Goal: Task Accomplishment & Management: Manage account settings

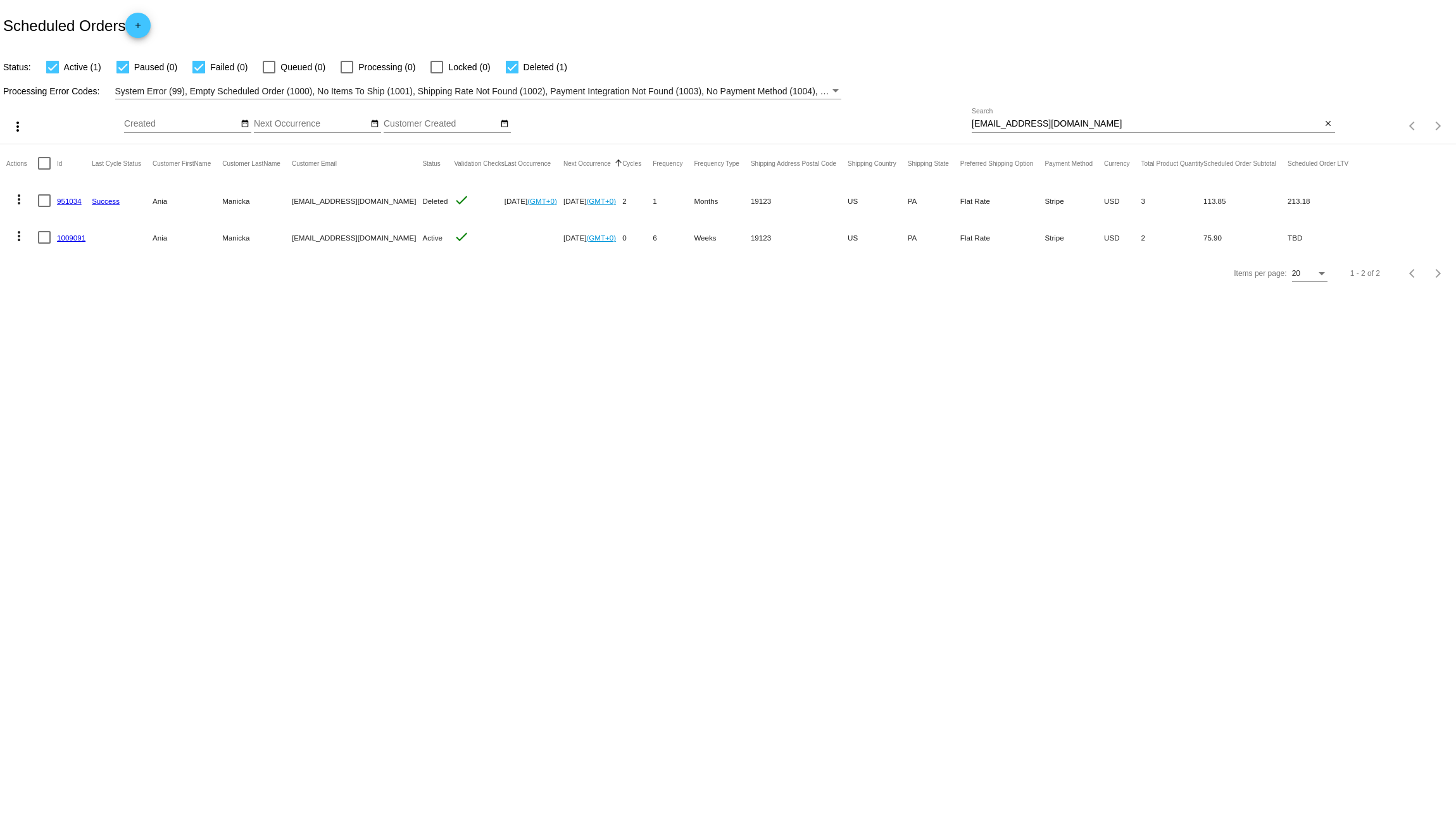
drag, startPoint x: 1092, startPoint y: 125, endPoint x: 921, endPoint y: 125, distance: 171.0
click at [915, 120] on div "more_vert Aug Jan Feb Mar Apr 1" at bounding box center [728, 122] width 1456 height 45
paste input "jamieanne413@gmail"
type input "[EMAIL_ADDRESS][DOMAIN_NAME]"
click at [64, 200] on link "822379" at bounding box center [69, 201] width 25 height 8
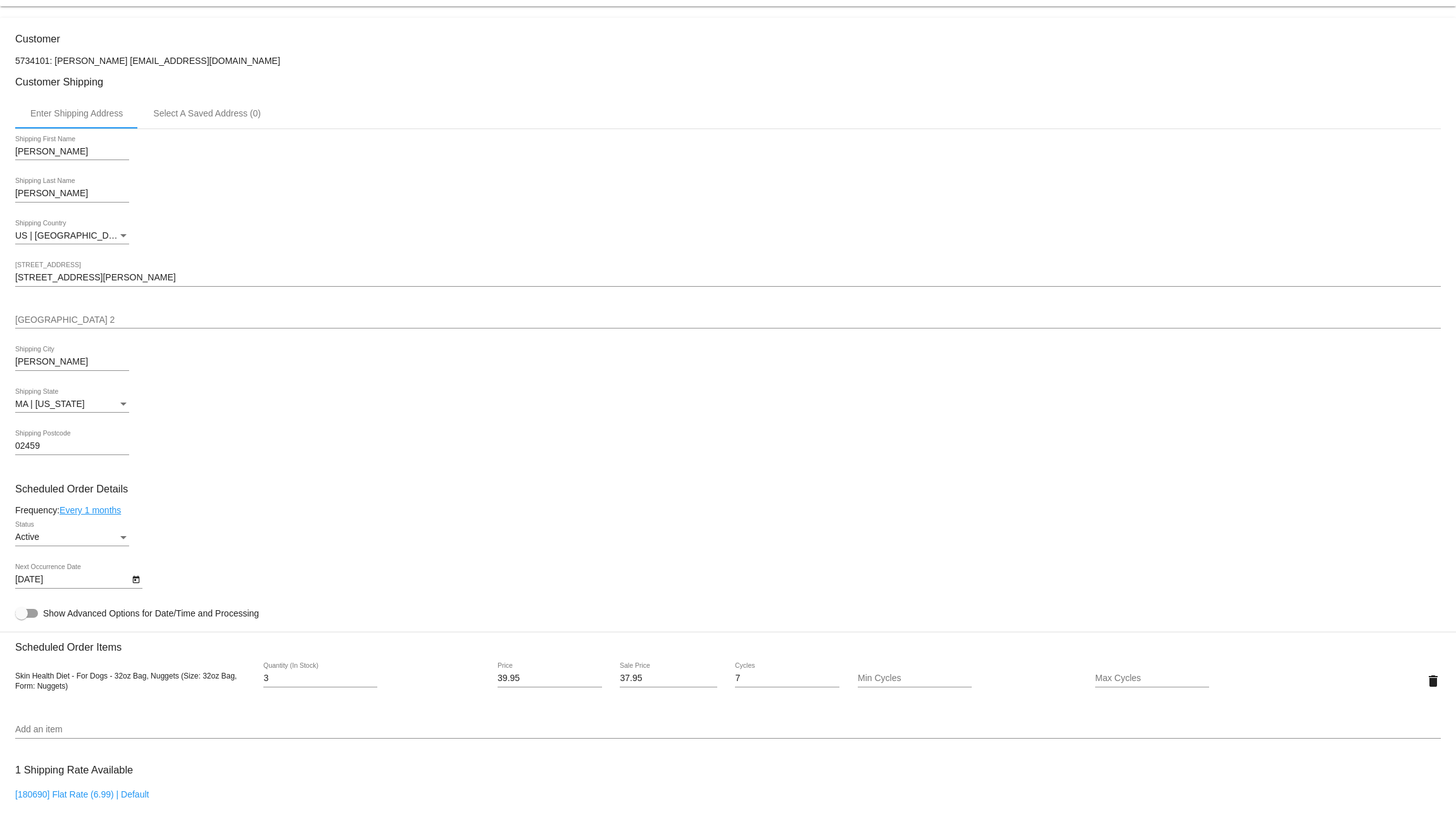
scroll to position [337, 0]
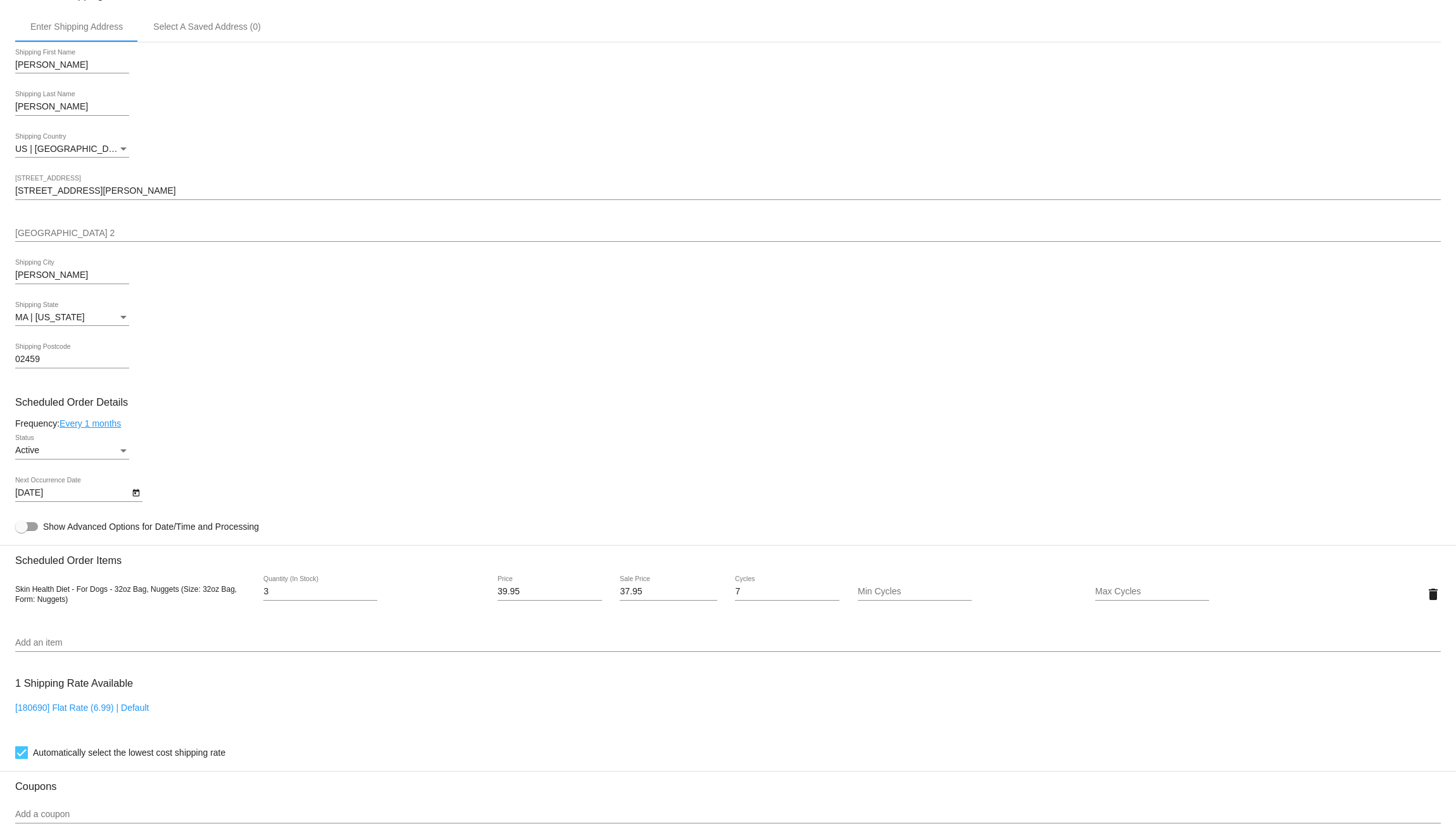
click at [528, 277] on div "Newton Shipping City" at bounding box center [728, 277] width 1426 height 36
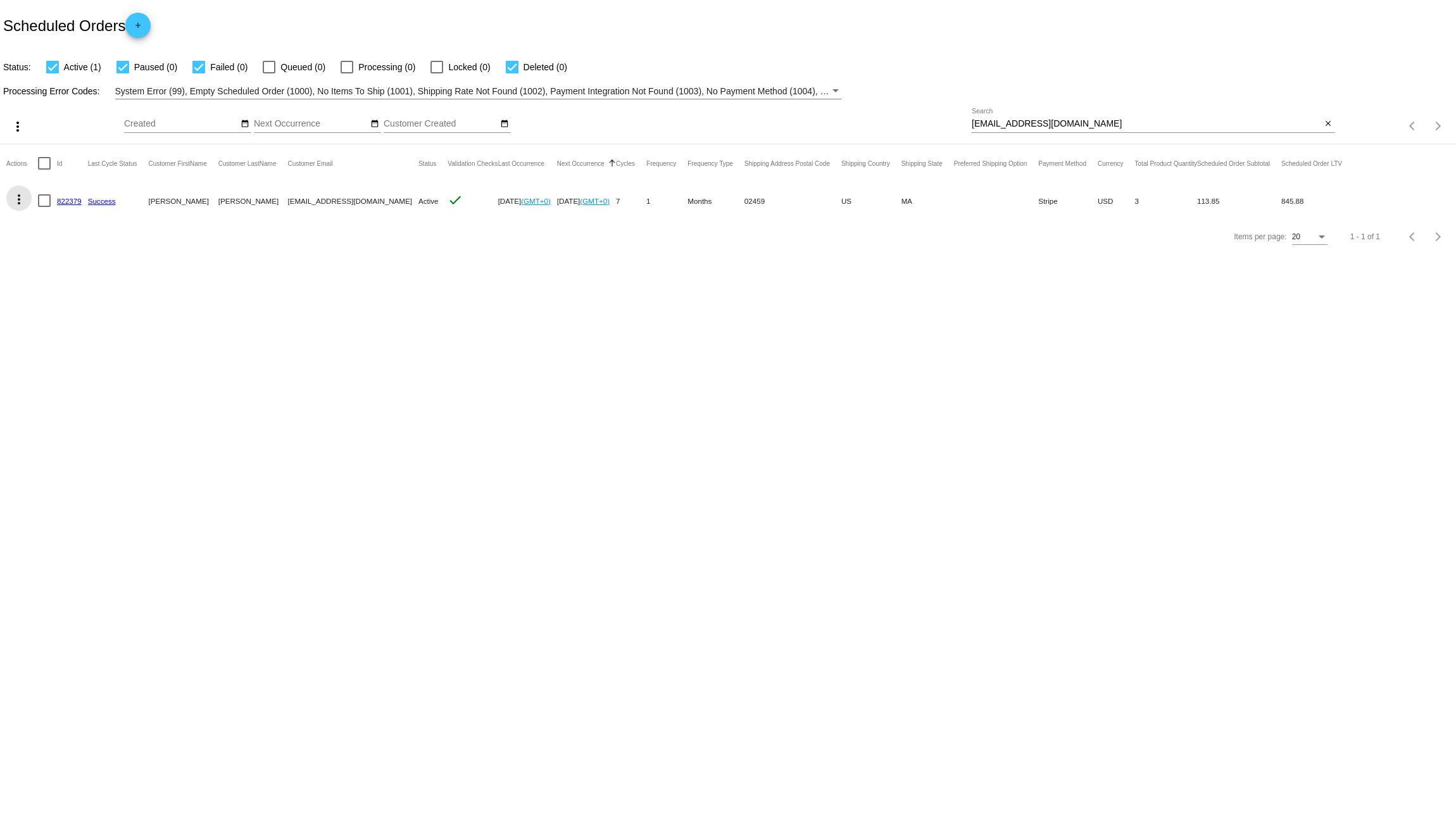
click at [15, 200] on mat-icon "more_vert" at bounding box center [19, 200] width 15 height 15
click at [67, 354] on span "Delete" at bounding box center [57, 351] width 25 height 10
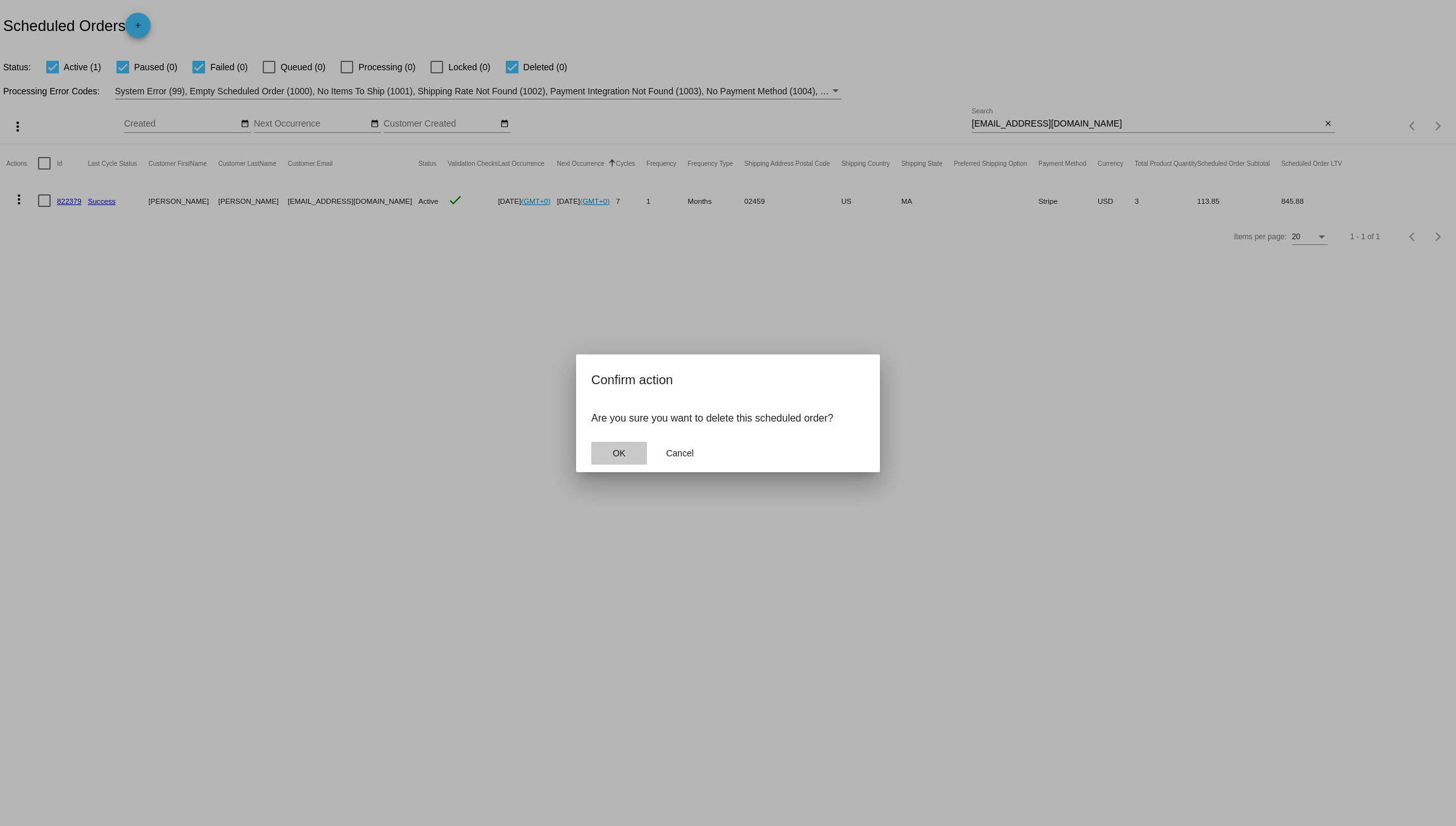
click at [625, 450] on span "OK" at bounding box center [620, 453] width 13 height 10
